Goal: Task Accomplishment & Management: Use online tool/utility

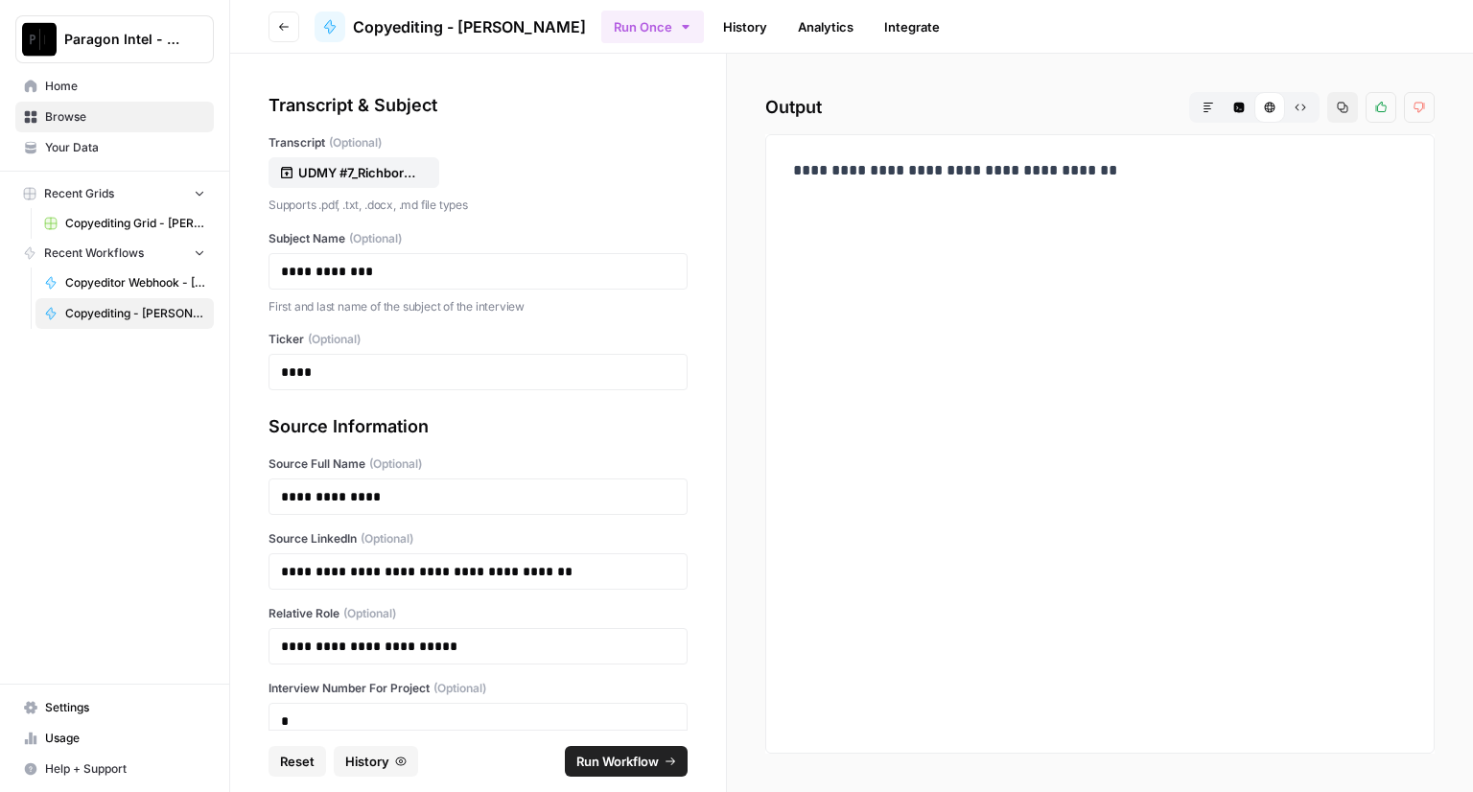
scroll to position [105, 0]
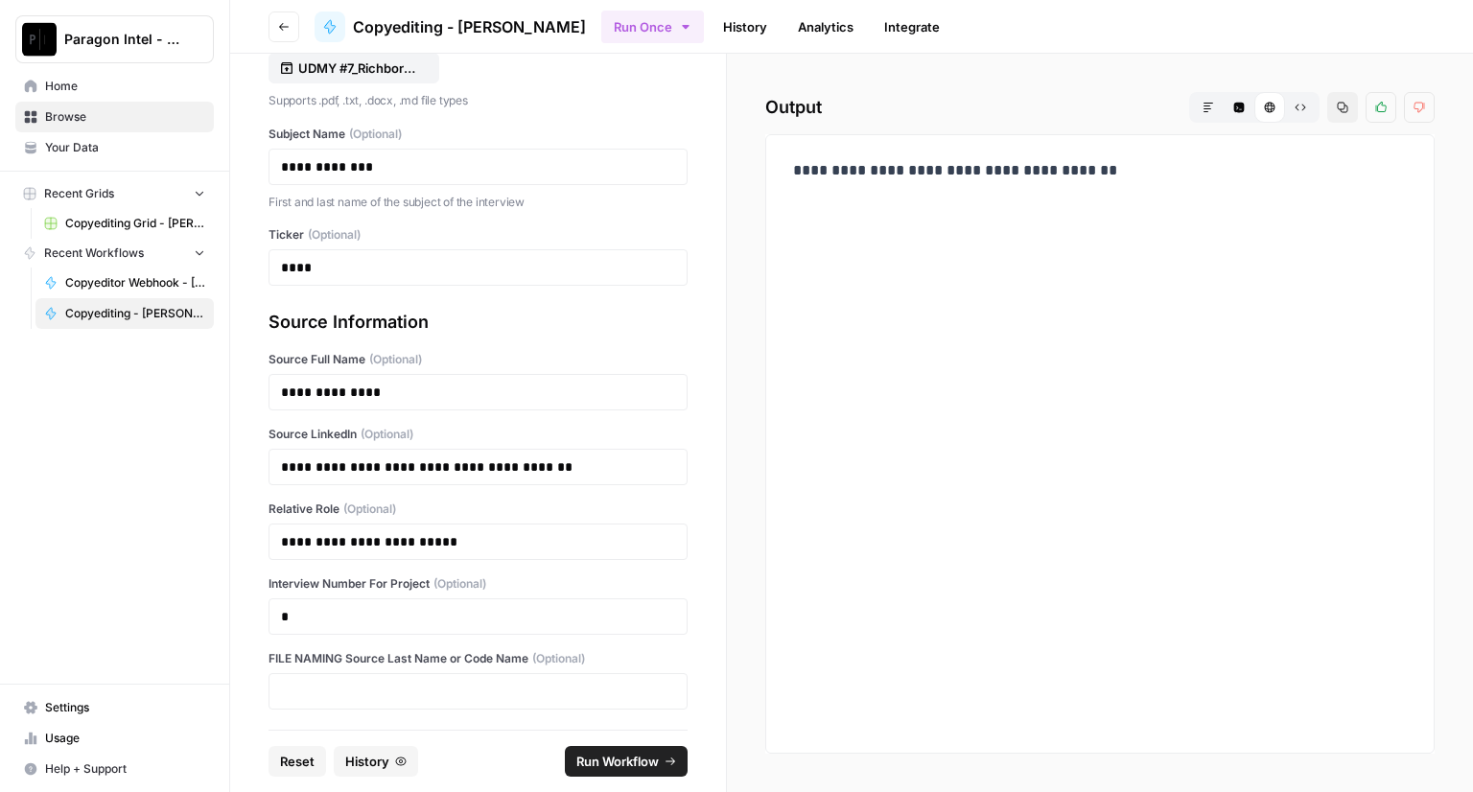
click at [104, 229] on span "Copyediting Grid - [PERSON_NAME]" at bounding box center [135, 223] width 140 height 17
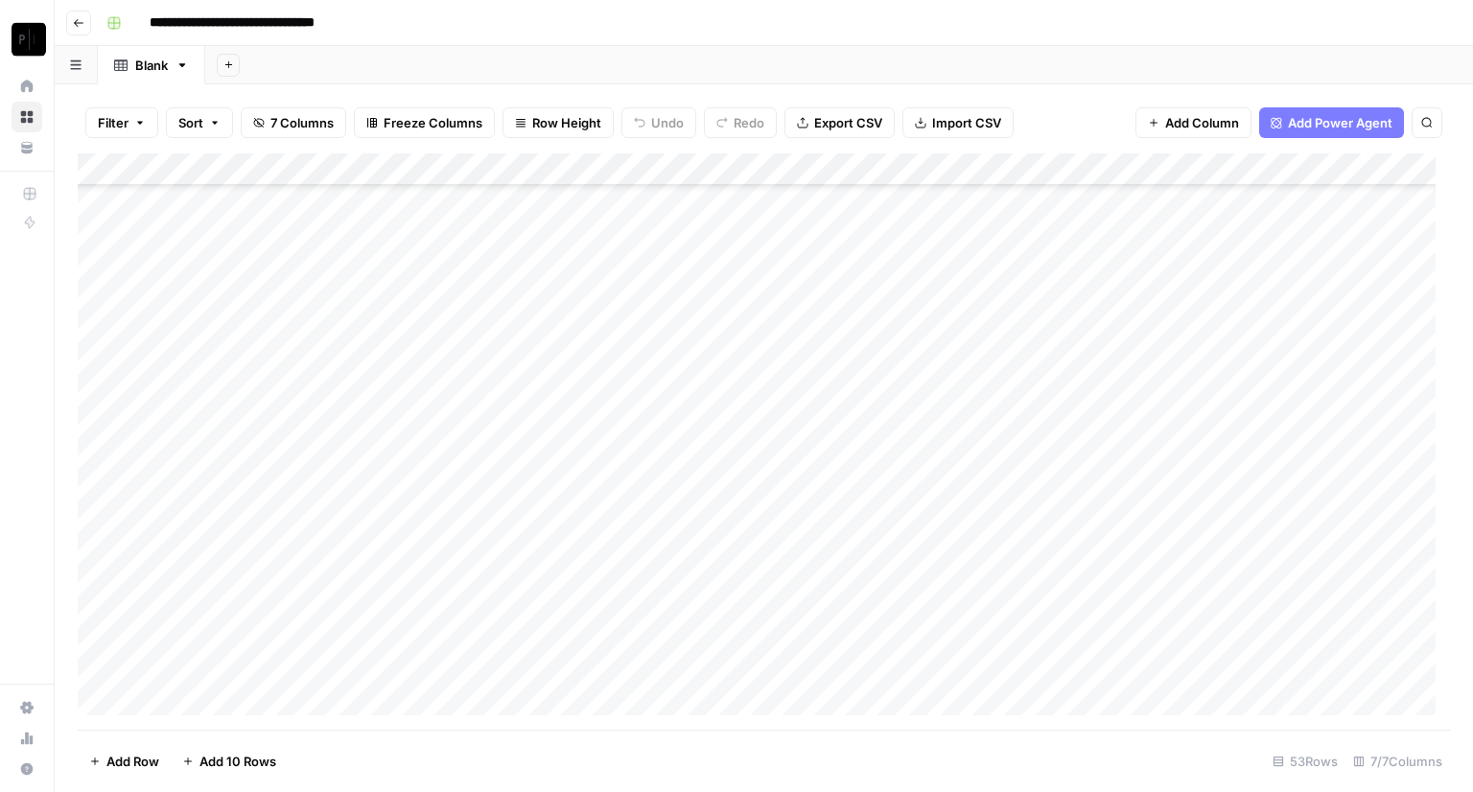
scroll to position [1230, 0]
click at [1094, 667] on div "Add Column" at bounding box center [764, 441] width 1373 height 577
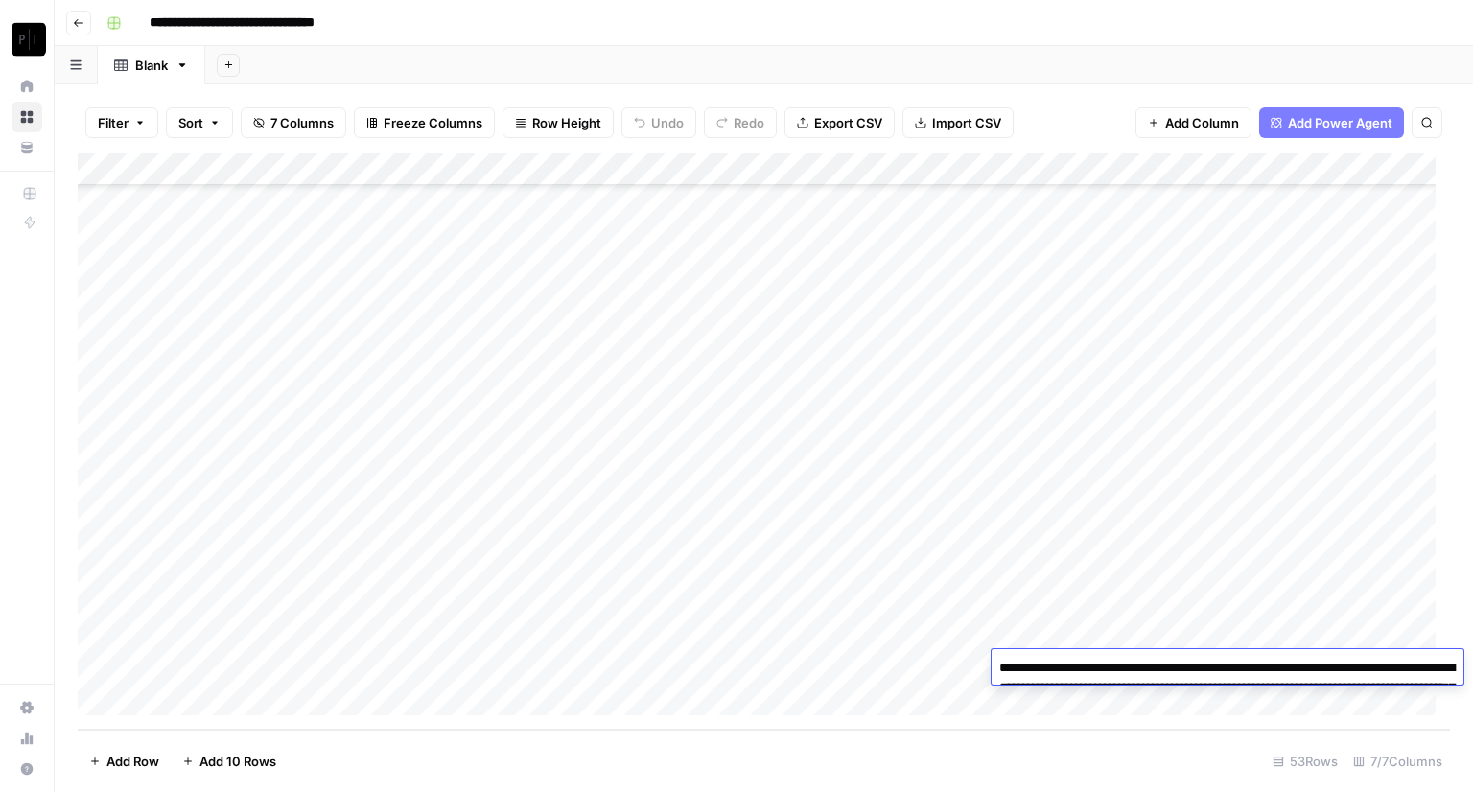
click at [1094, 667] on textarea "**********" at bounding box center [1228, 697] width 472 height 84
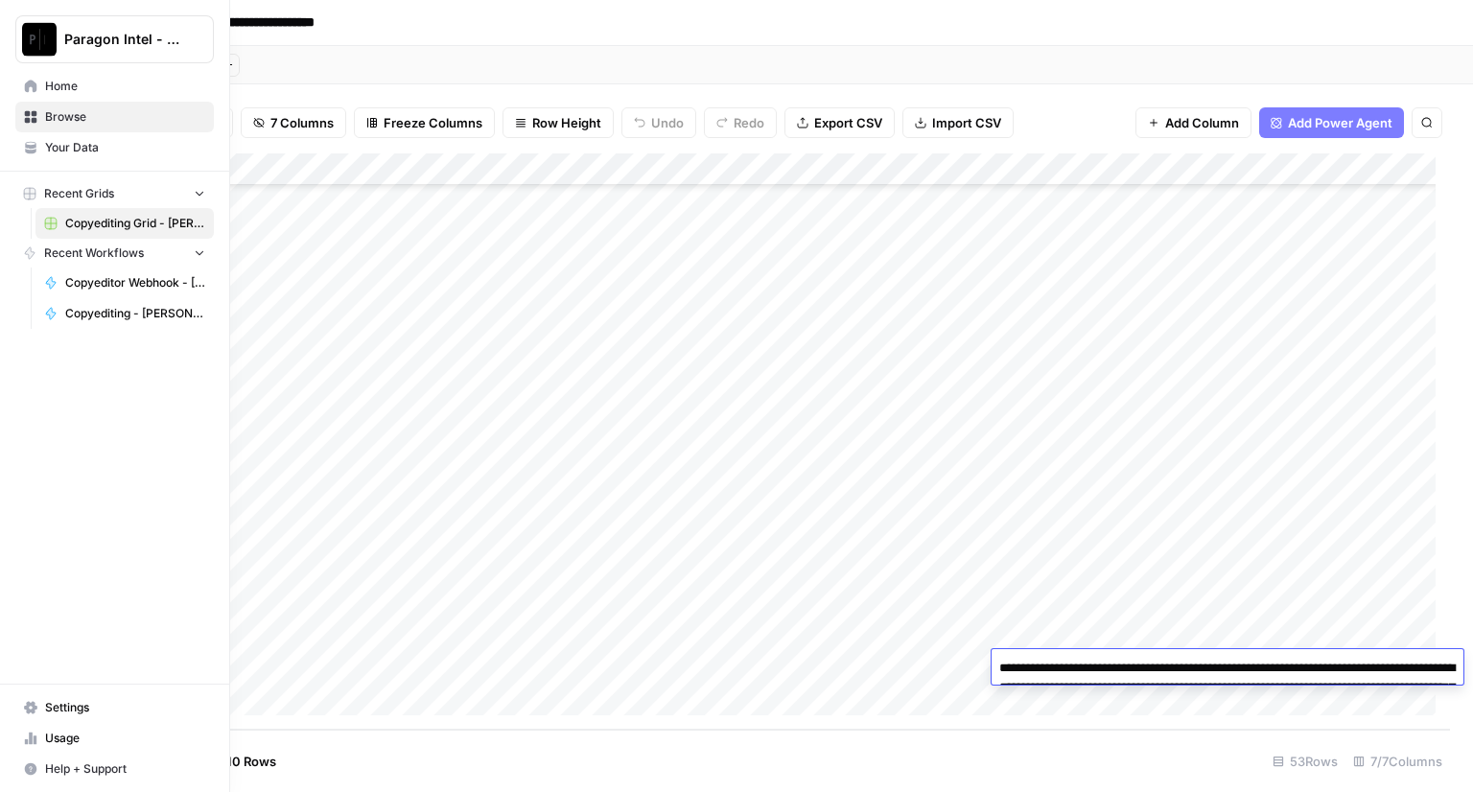
click at [46, 85] on span "Home" at bounding box center [125, 86] width 160 height 17
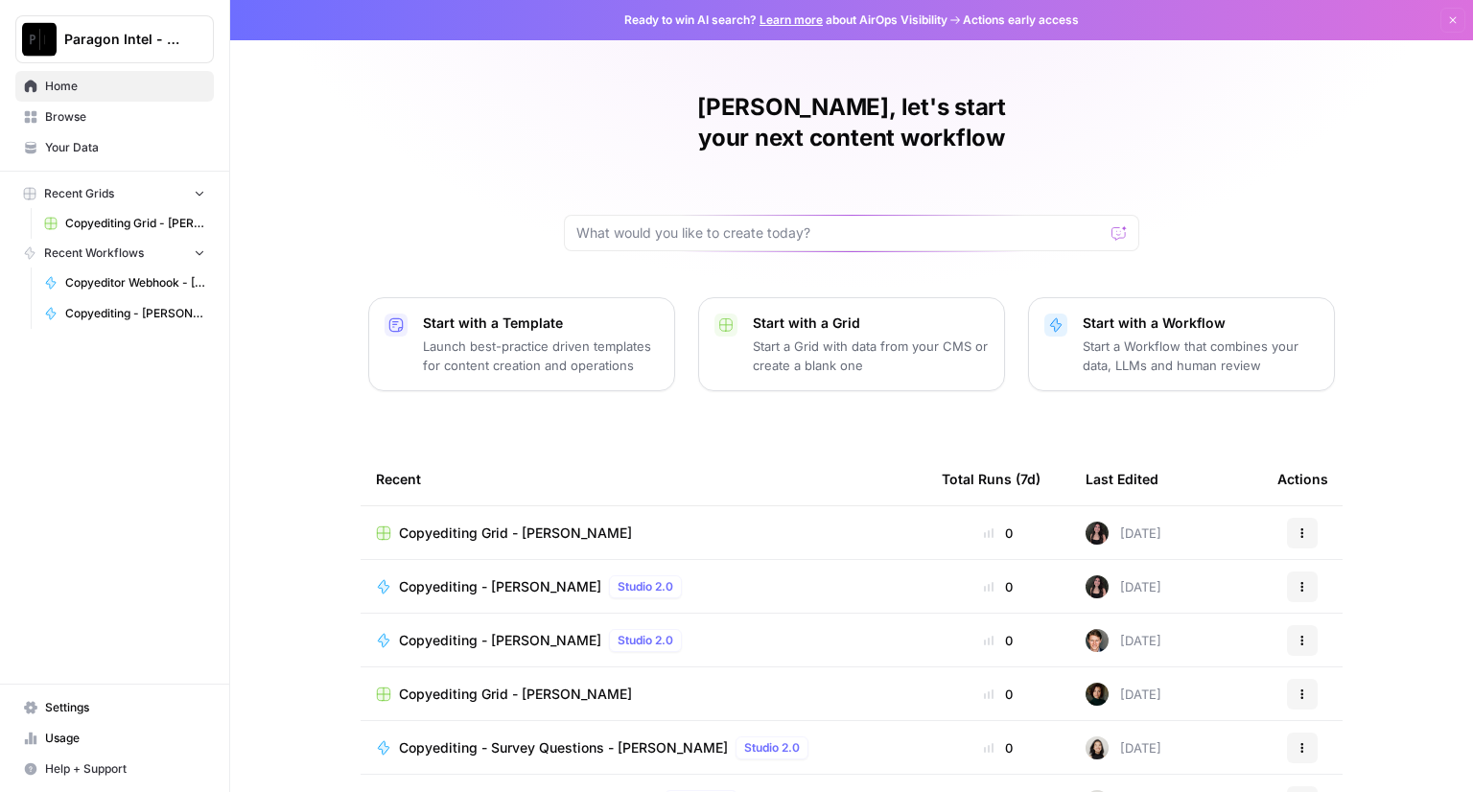
click at [457, 524] on span "Copyediting Grid - [PERSON_NAME]" at bounding box center [515, 533] width 233 height 19
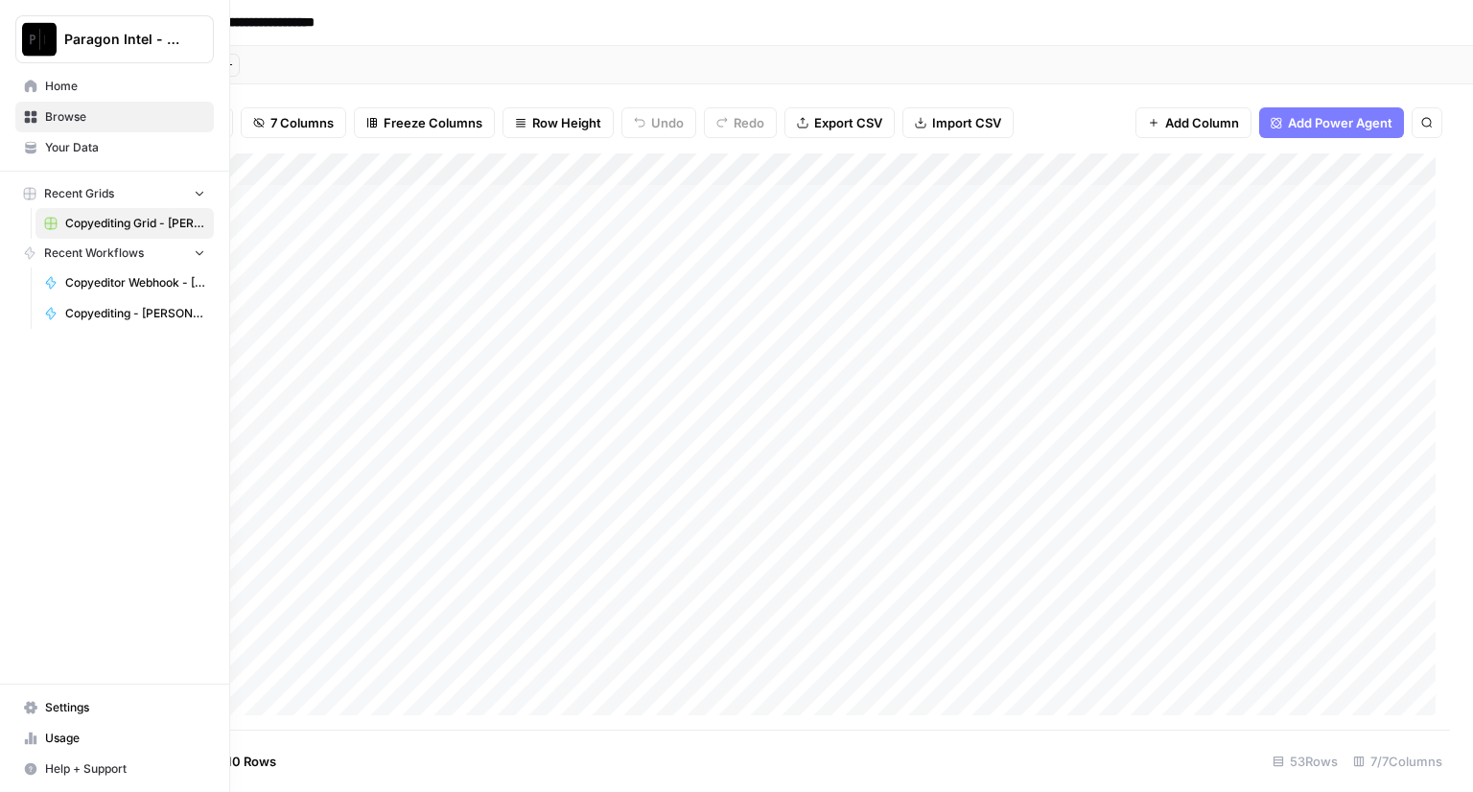
click at [46, 85] on span "Home" at bounding box center [125, 86] width 160 height 17
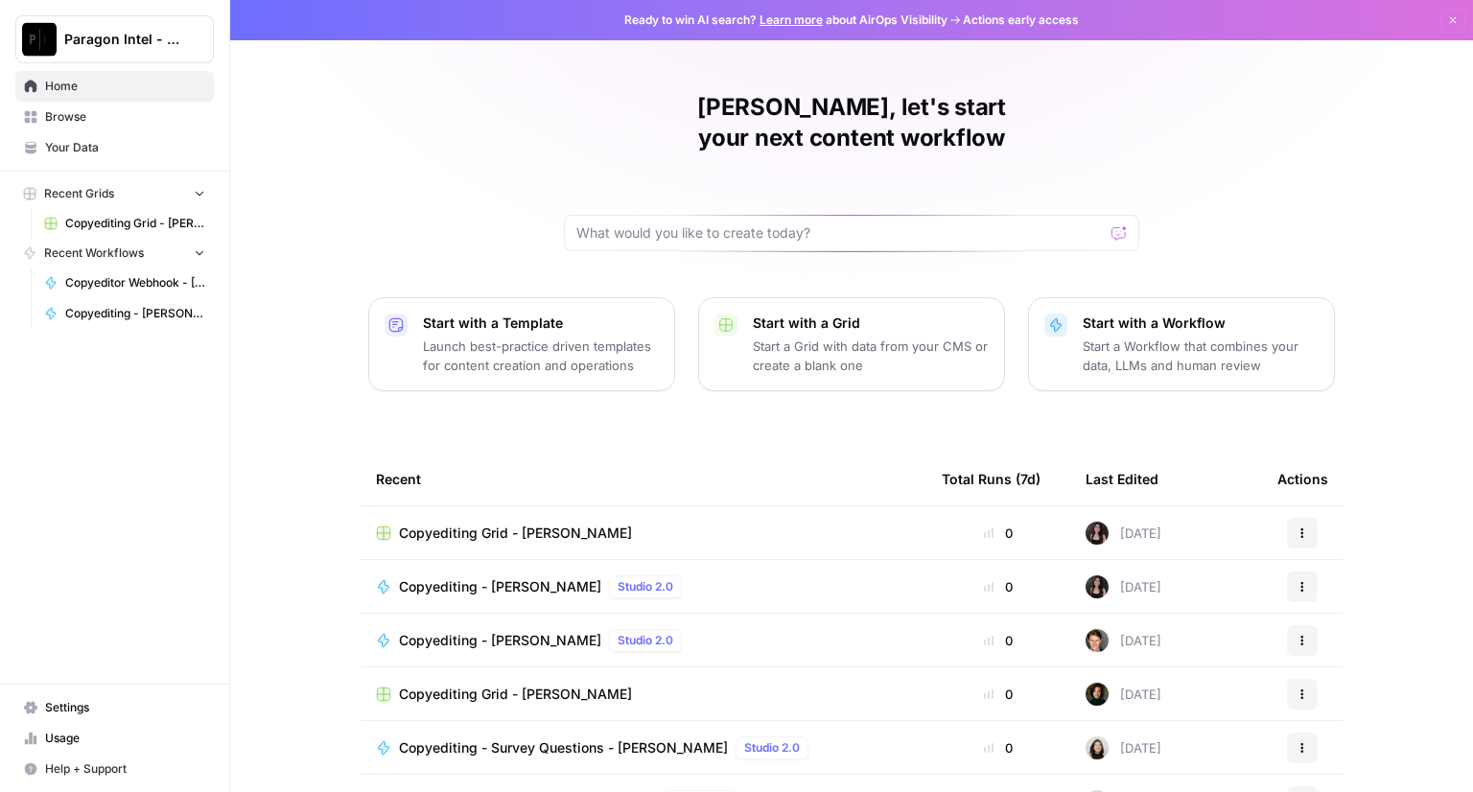
click at [463, 577] on span "Copyediting - [PERSON_NAME]" at bounding box center [500, 586] width 202 height 19
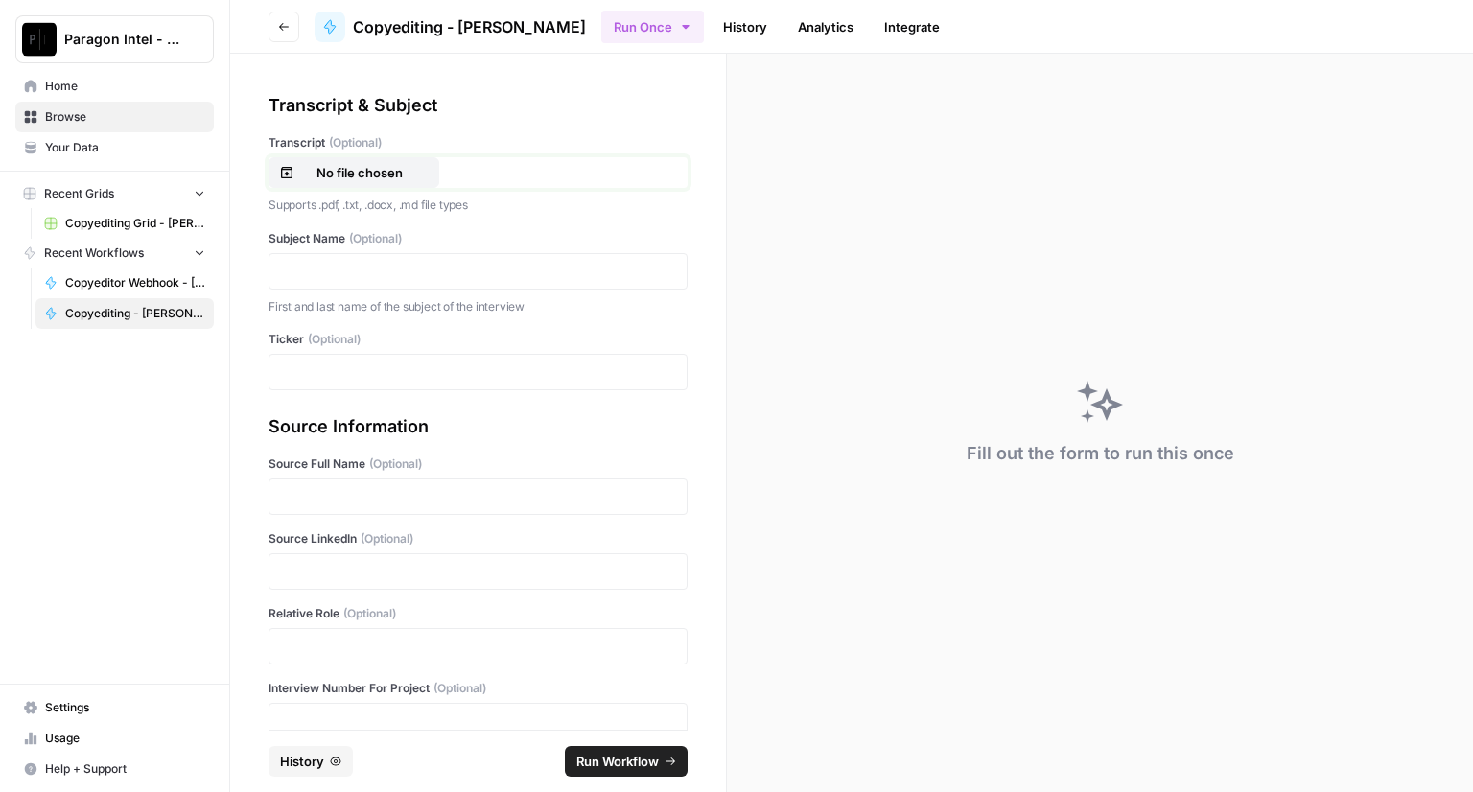
click at [369, 175] on p "No file chosen" at bounding box center [359, 172] width 123 height 19
click at [330, 258] on div at bounding box center [478, 271] width 419 height 36
click at [355, 278] on p at bounding box center [478, 271] width 394 height 19
click at [343, 500] on p at bounding box center [478, 496] width 394 height 19
click at [278, 577] on div at bounding box center [478, 571] width 419 height 36
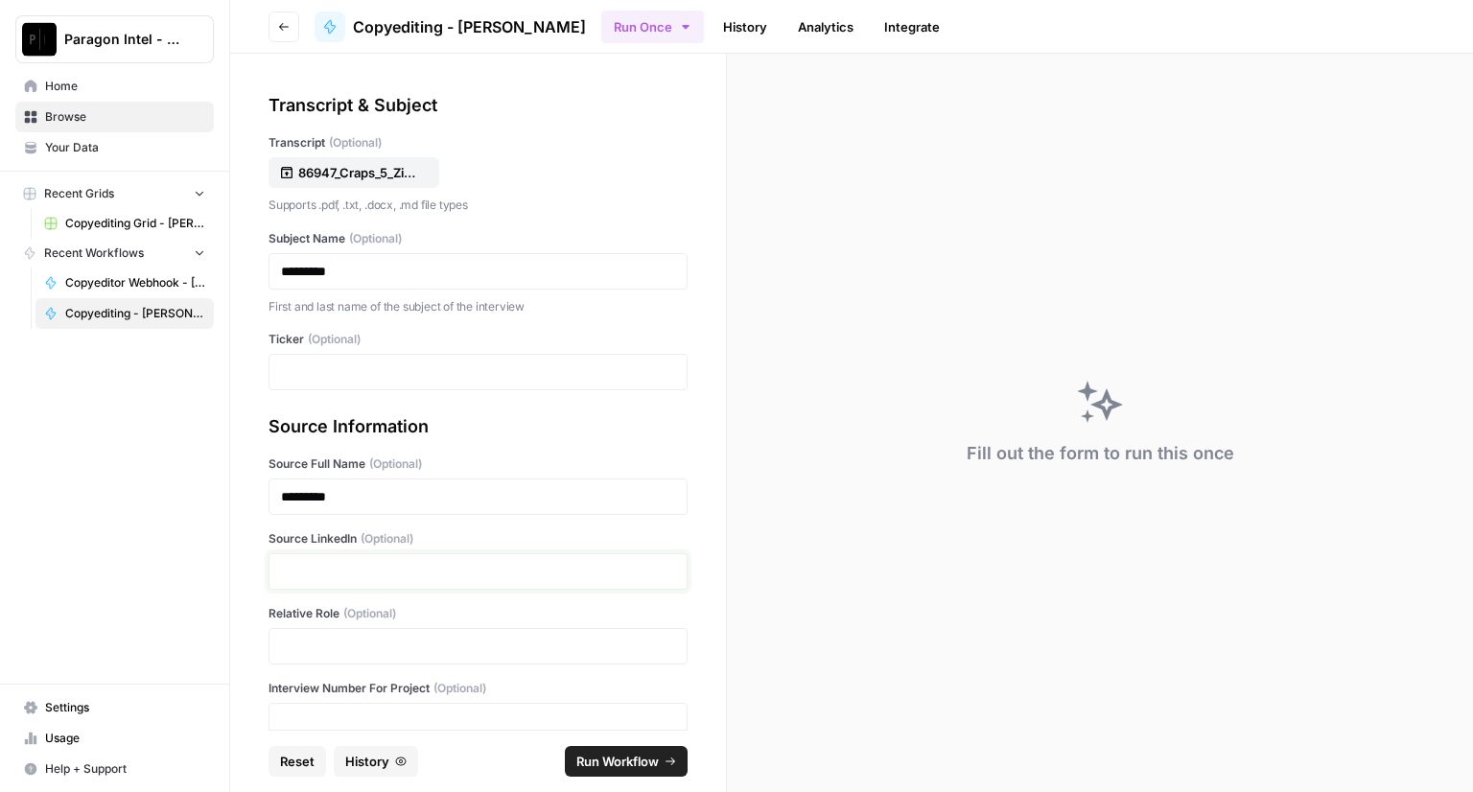
click at [284, 577] on p at bounding box center [478, 571] width 394 height 19
click at [295, 646] on p at bounding box center [478, 646] width 394 height 19
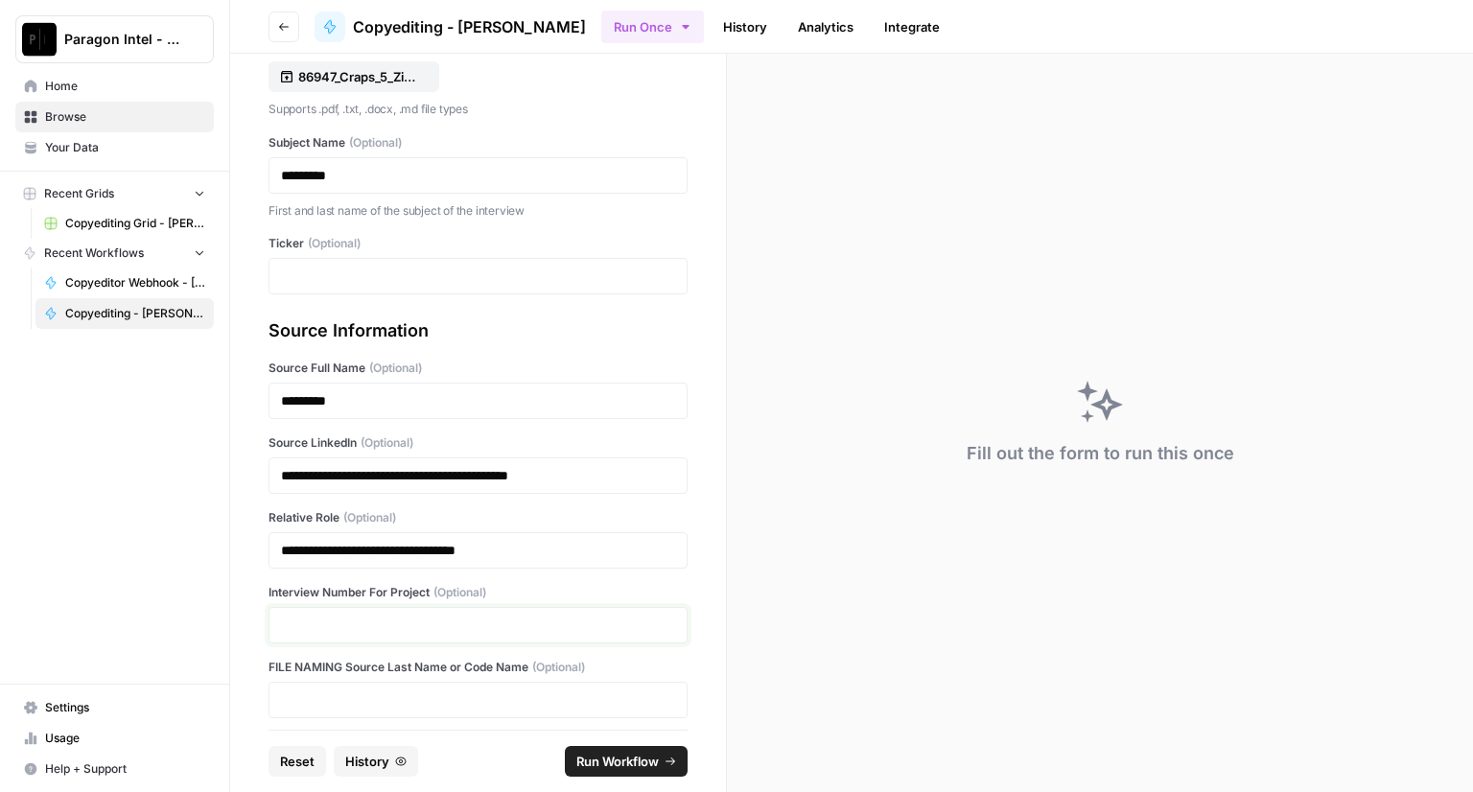
click at [334, 630] on p at bounding box center [478, 625] width 394 height 19
click at [586, 760] on span "Run Workflow" at bounding box center [618, 761] width 82 height 19
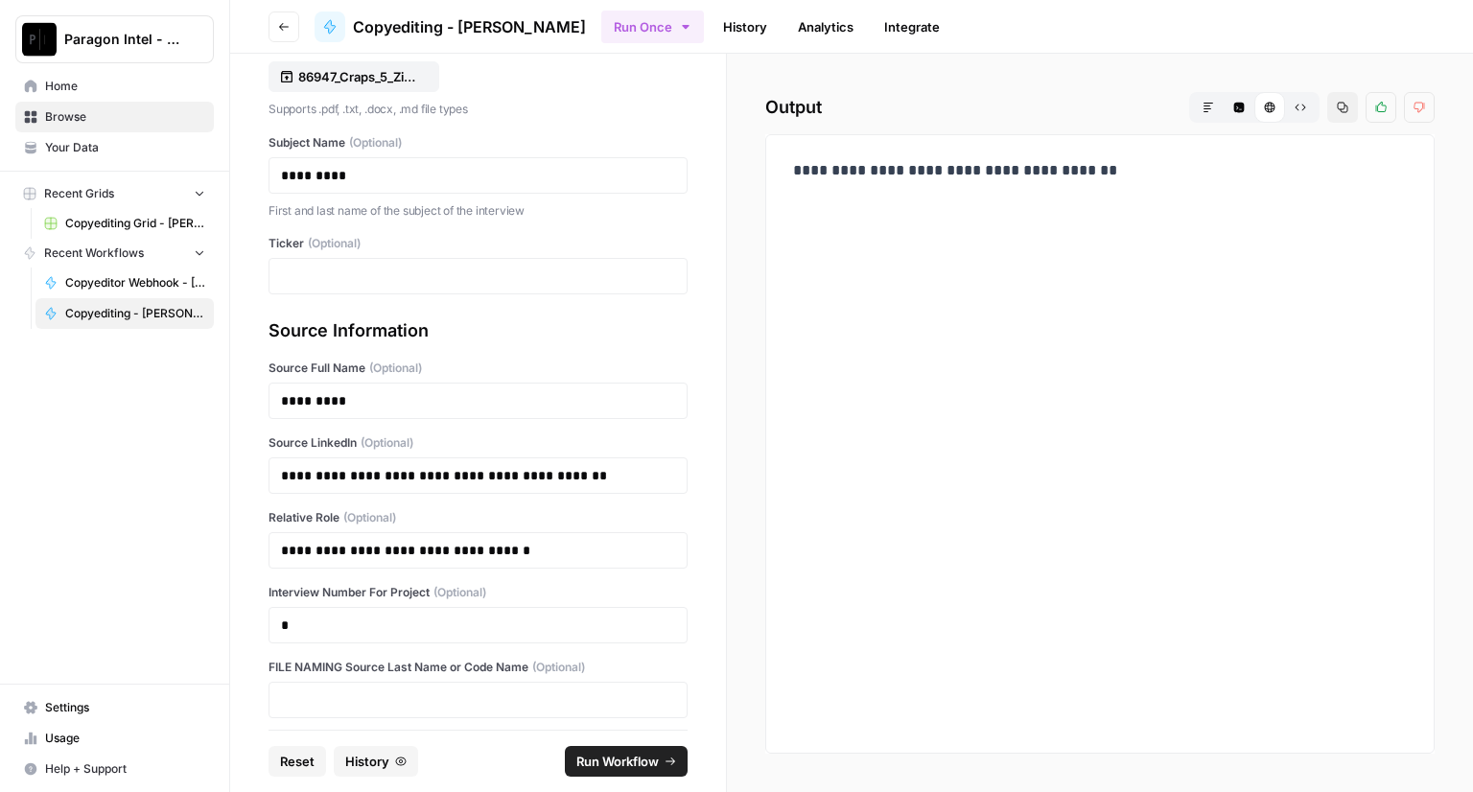
click at [81, 94] on span "Home" at bounding box center [125, 86] width 160 height 17
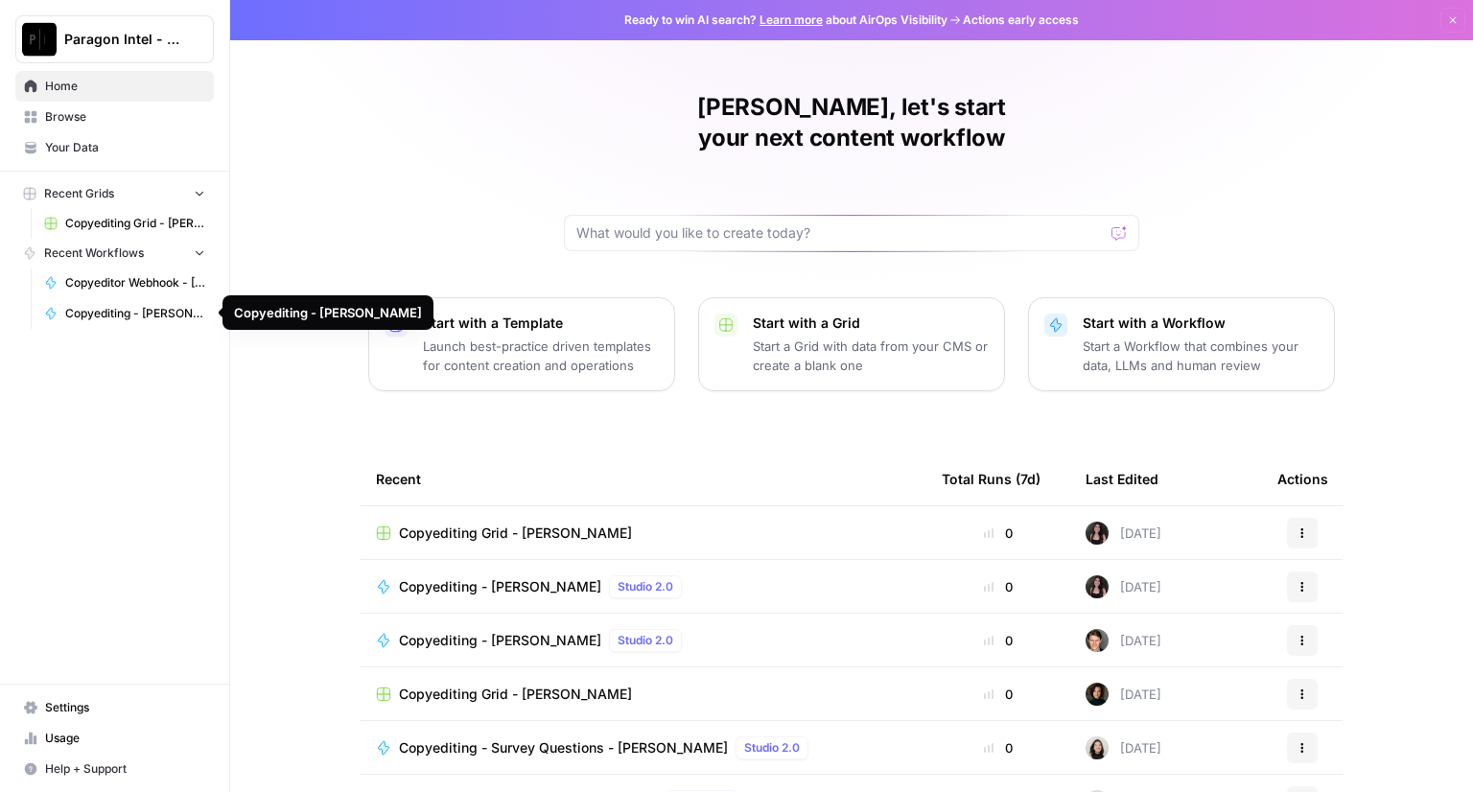
click at [142, 306] on span "Copyediting - [PERSON_NAME]" at bounding box center [135, 313] width 140 height 17
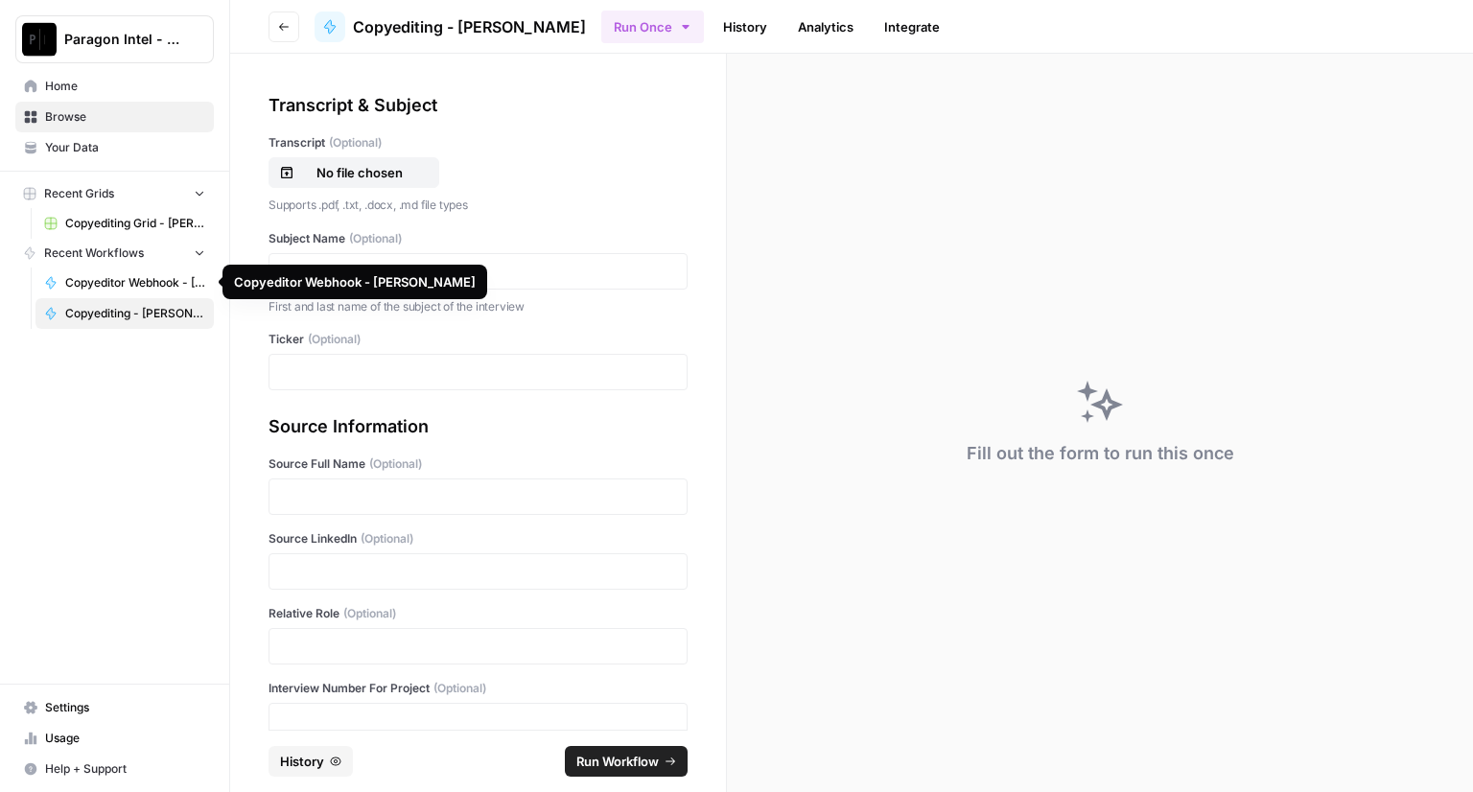
click at [131, 284] on span "Copyeditor Webhook - [PERSON_NAME]" at bounding box center [135, 282] width 140 height 17
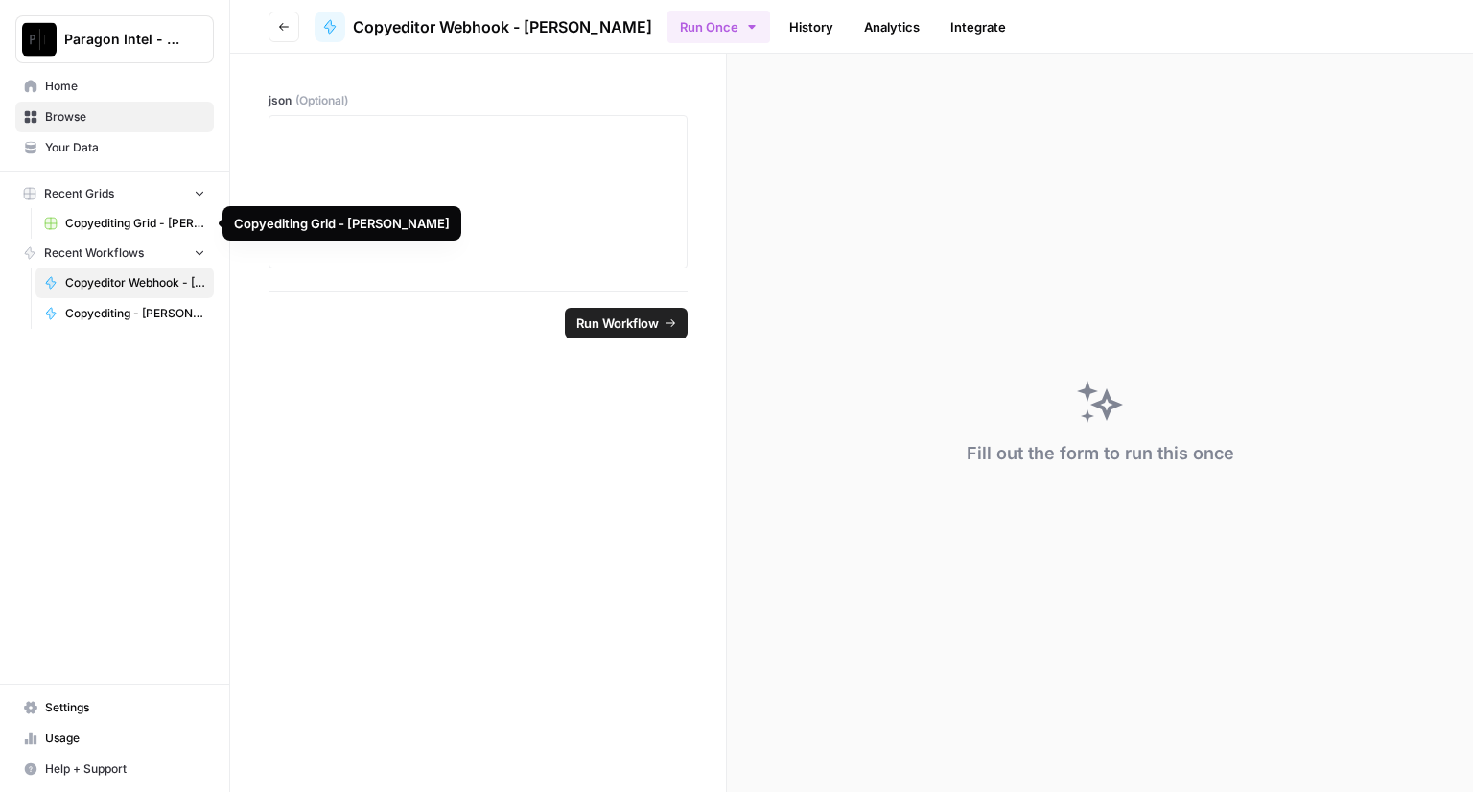
click at [110, 216] on span "Copyediting Grid - [PERSON_NAME]" at bounding box center [135, 223] width 140 height 17
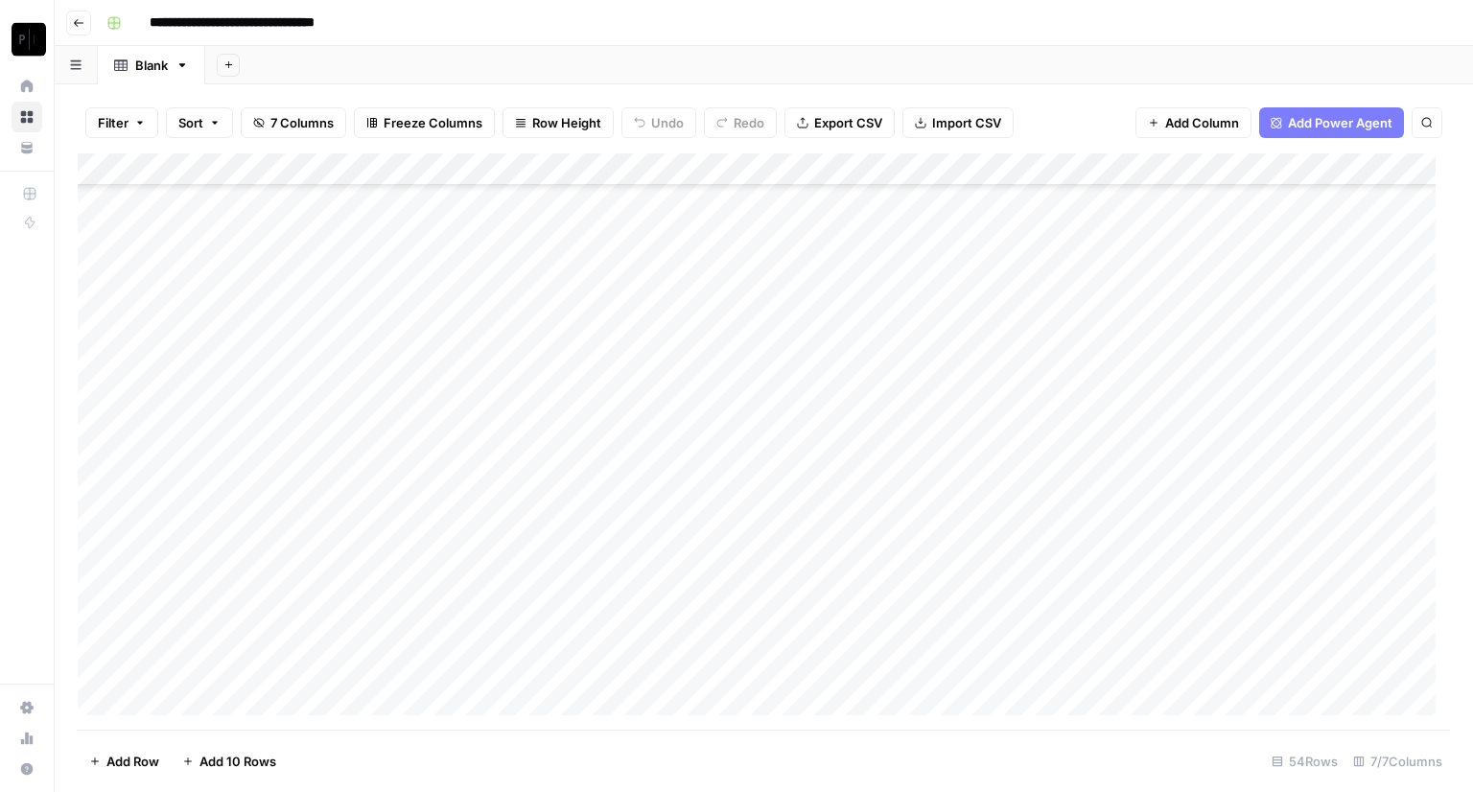
scroll to position [1262, 0]
click at [1118, 668] on div "Add Column" at bounding box center [764, 441] width 1373 height 577
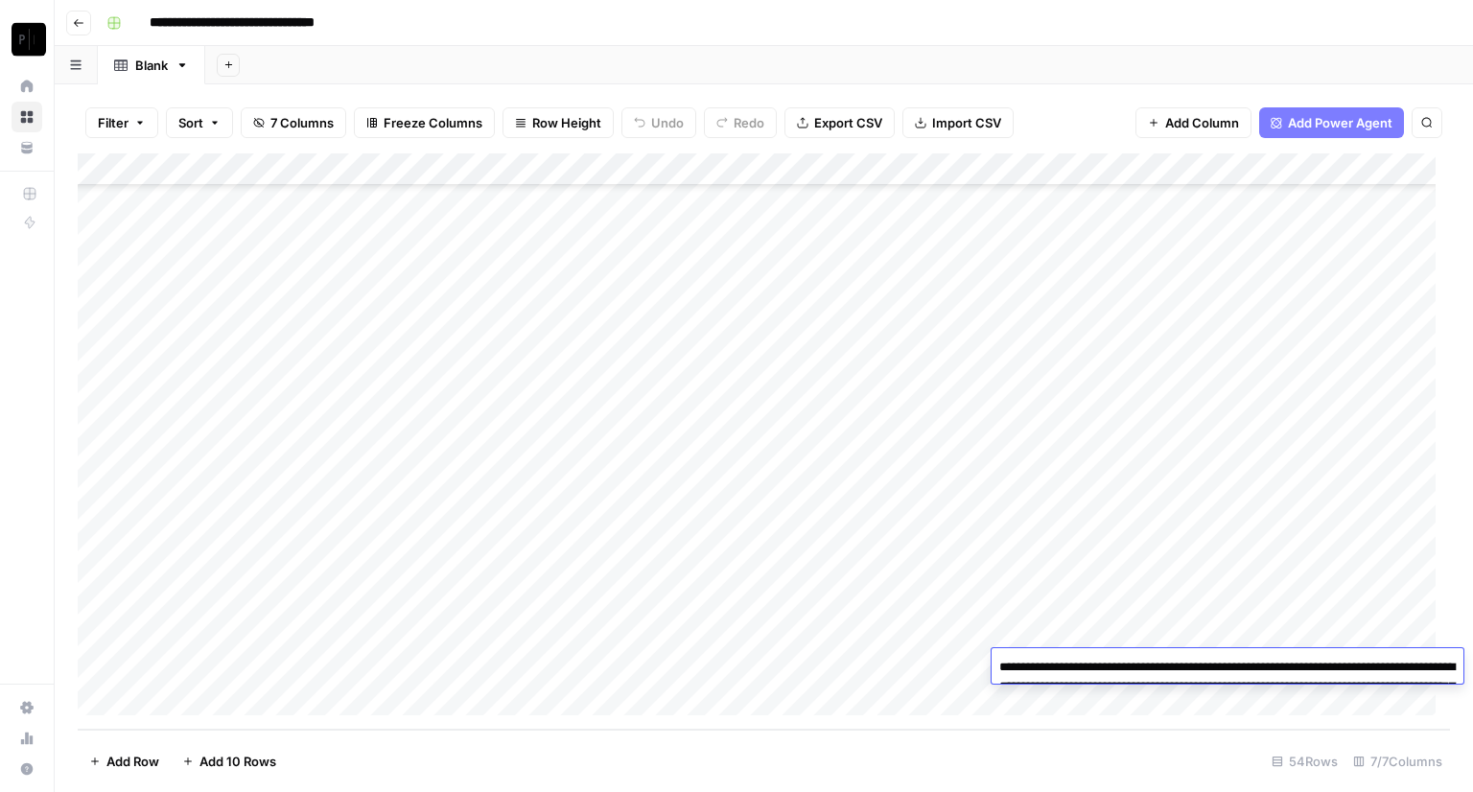
click at [1118, 668] on textarea "**********" at bounding box center [1228, 696] width 472 height 84
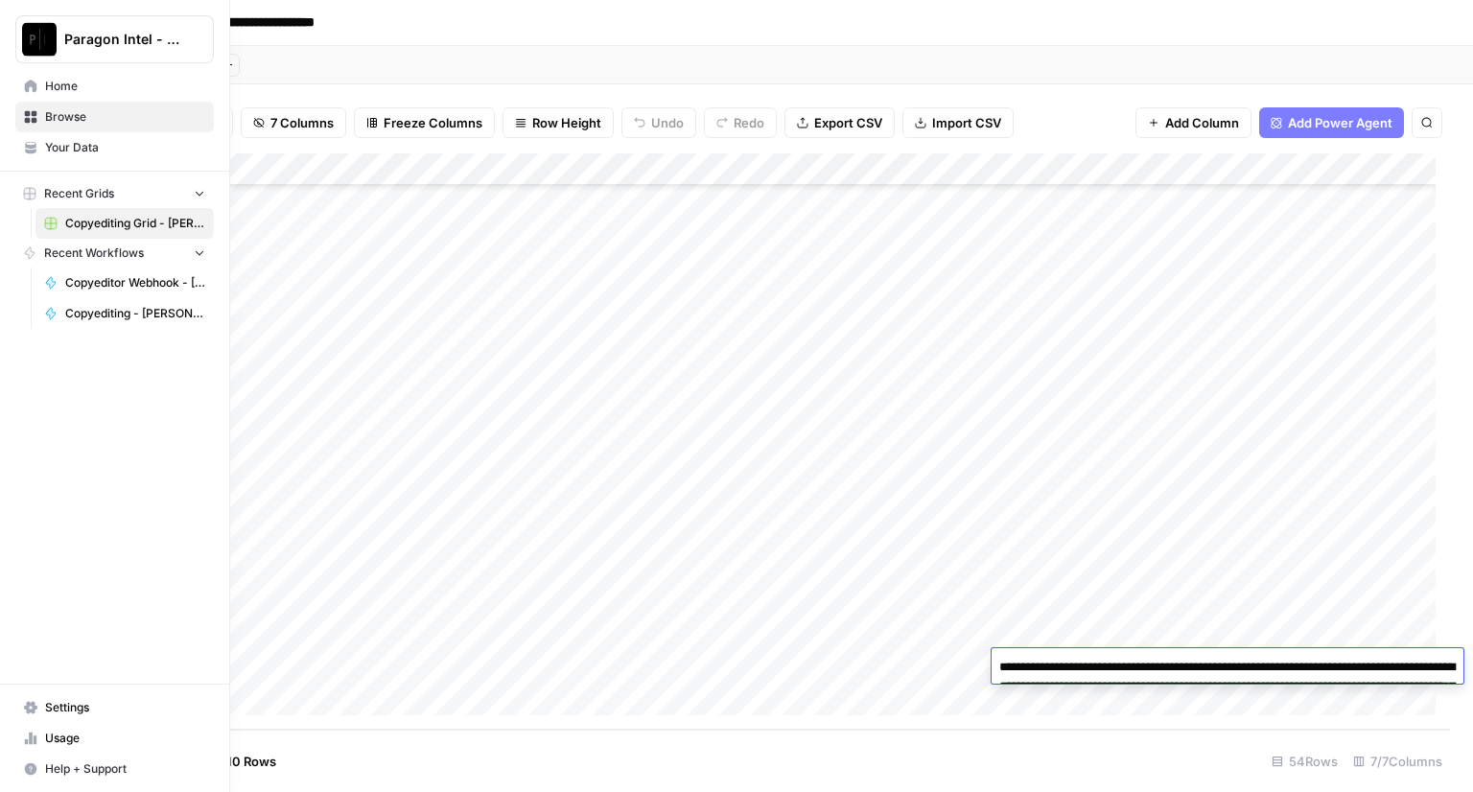
click at [69, 88] on span "Home" at bounding box center [125, 86] width 160 height 17
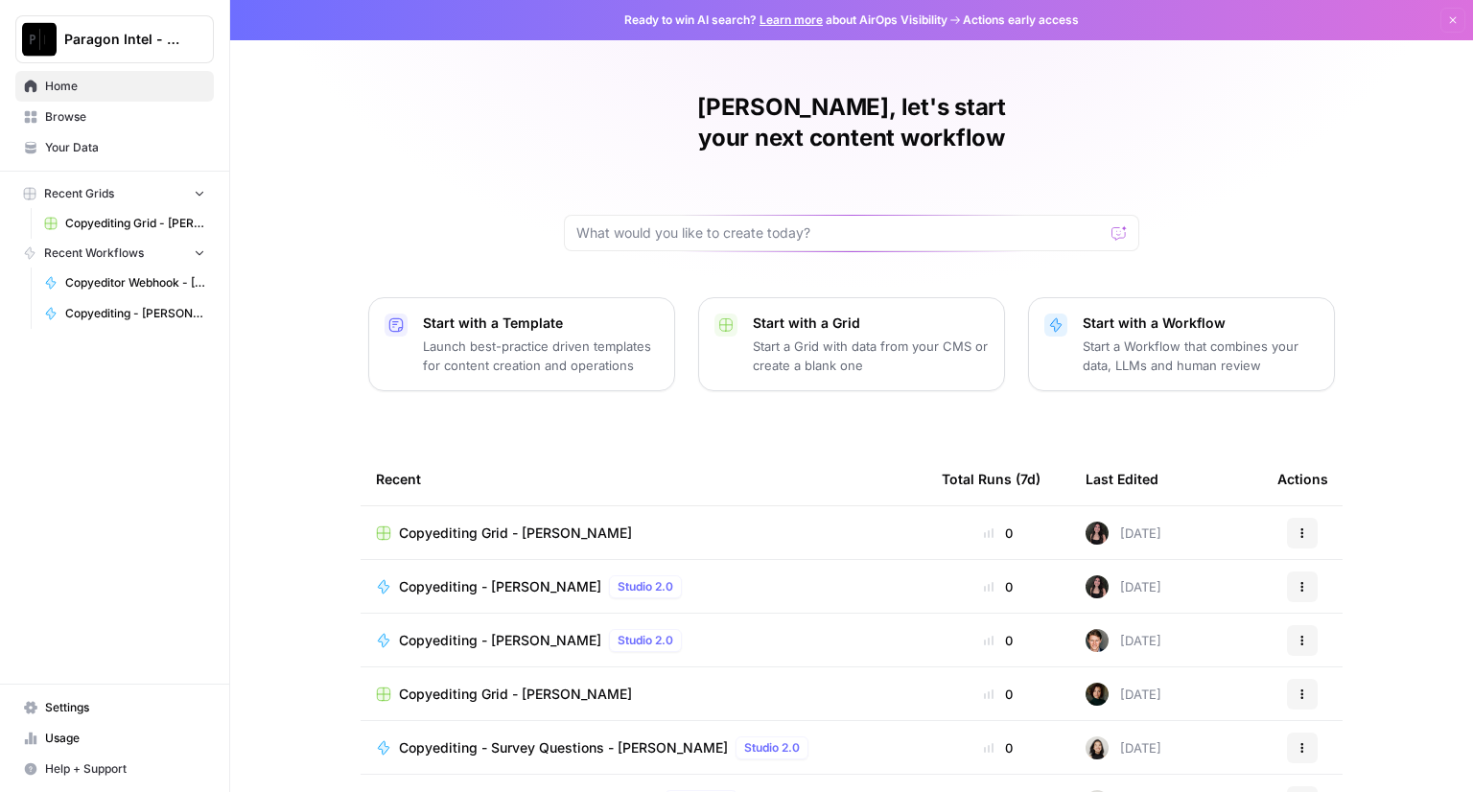
click at [455, 524] on span "Copyediting Grid - [PERSON_NAME]" at bounding box center [515, 533] width 233 height 19
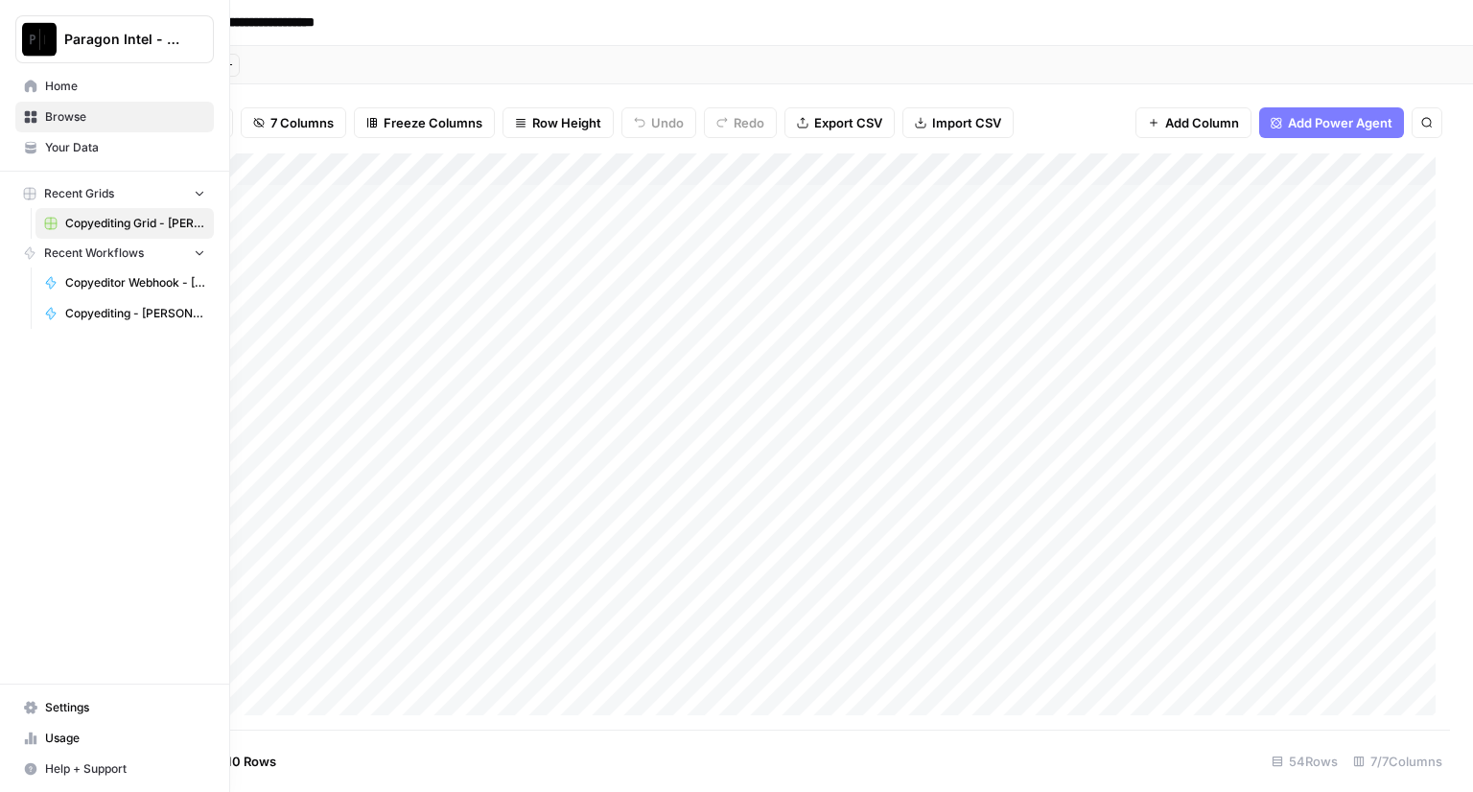
click at [82, 93] on span "Home" at bounding box center [125, 86] width 160 height 17
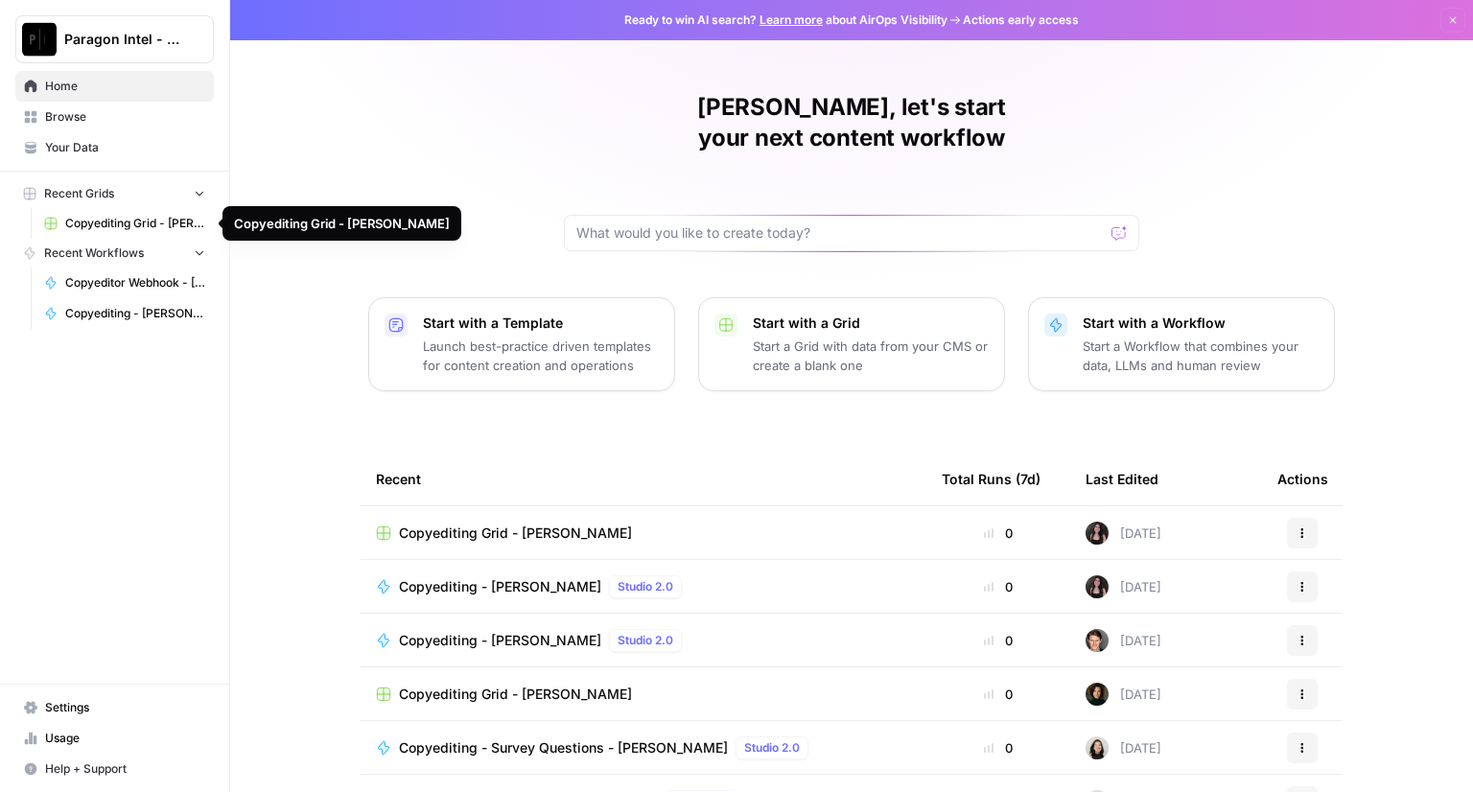
click at [120, 221] on span "Copyediting Grid - [PERSON_NAME]" at bounding box center [135, 223] width 140 height 17
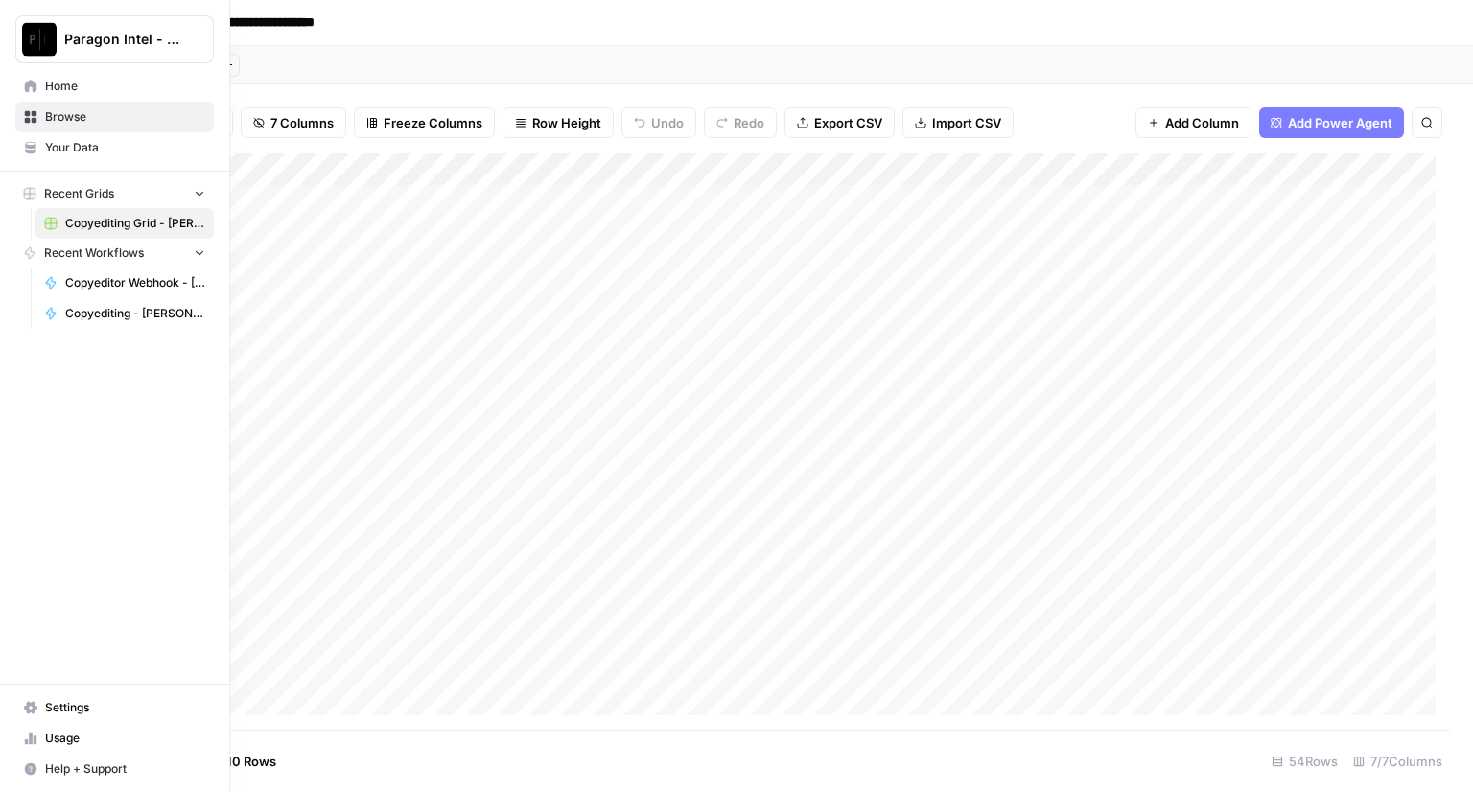
click at [127, 312] on span "Copyediting - [PERSON_NAME]" at bounding box center [135, 313] width 140 height 17
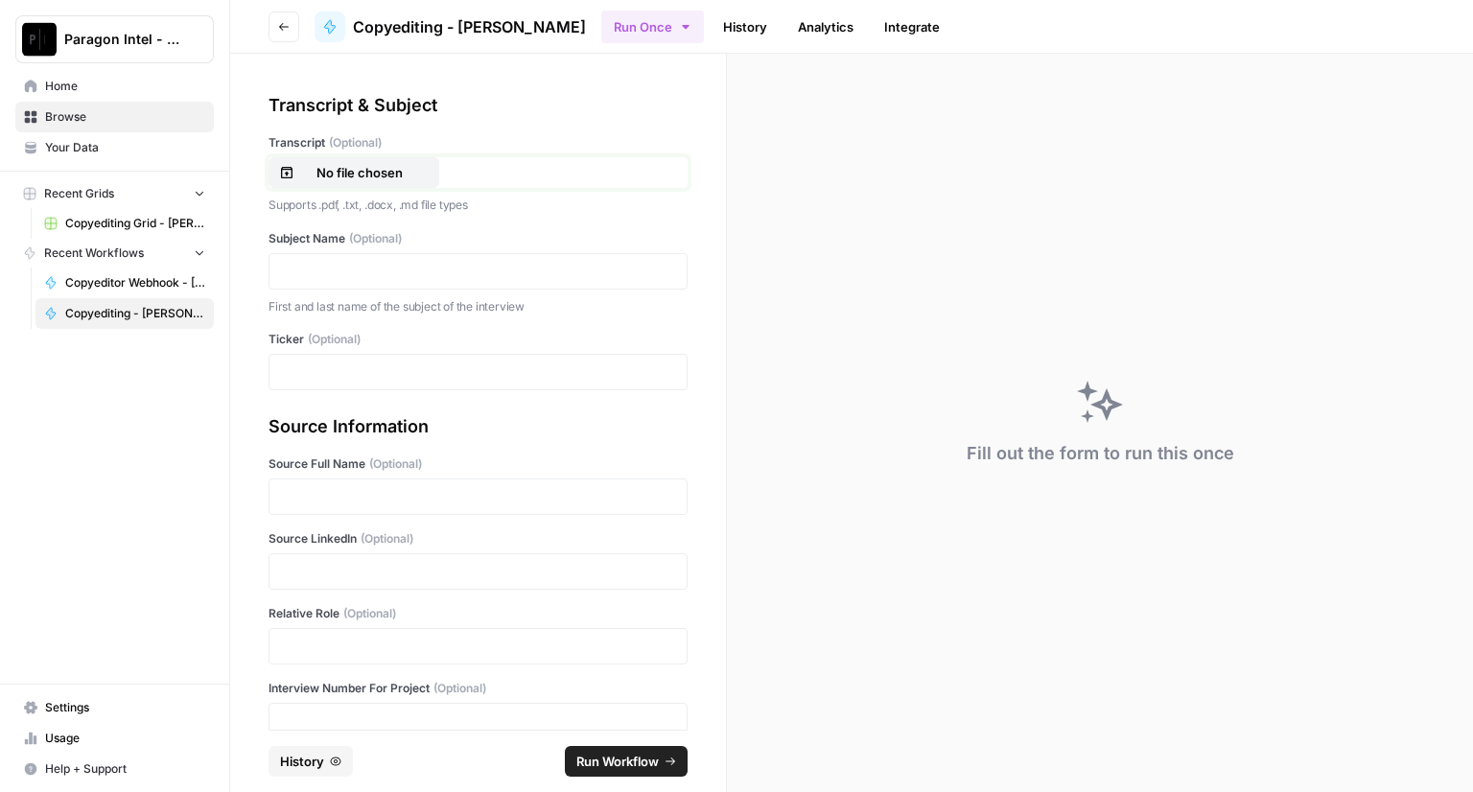
click at [389, 175] on p "No file chosen" at bounding box center [359, 172] width 123 height 19
click at [343, 272] on p at bounding box center [478, 271] width 394 height 19
click at [332, 491] on p at bounding box center [478, 496] width 394 height 19
click at [329, 570] on p at bounding box center [478, 571] width 394 height 19
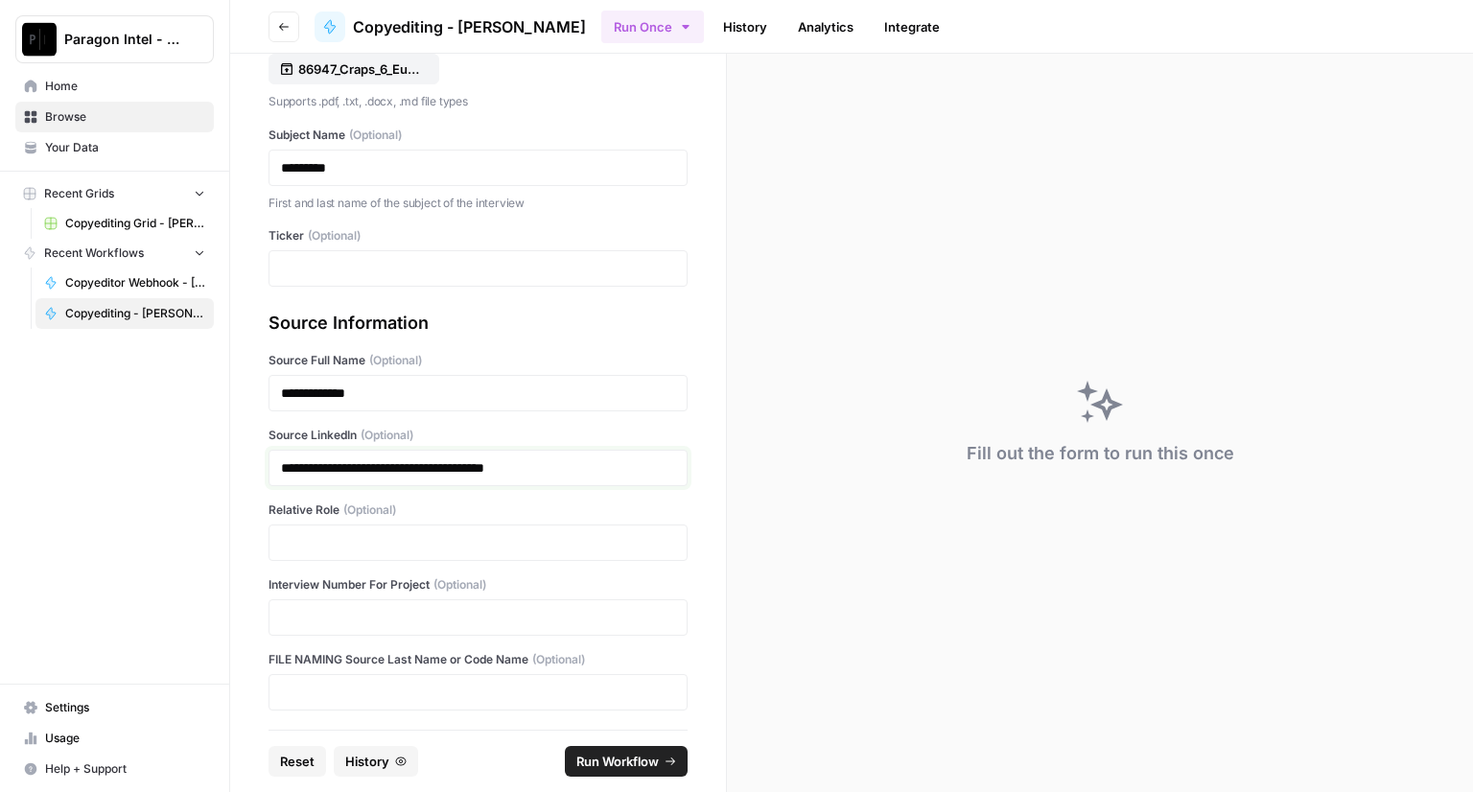
scroll to position [105, 0]
click at [343, 600] on div at bounding box center [478, 617] width 419 height 36
click at [334, 614] on p at bounding box center [478, 616] width 394 height 19
click at [591, 768] on span "Run Workflow" at bounding box center [618, 761] width 82 height 19
